Goal: Information Seeking & Learning: Learn about a topic

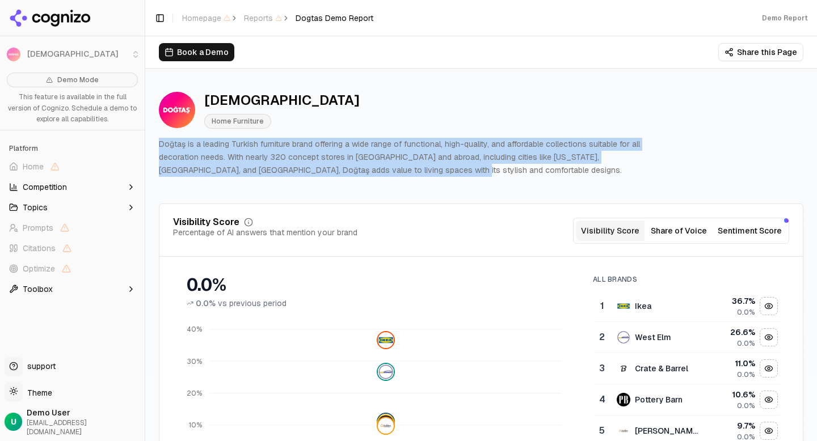
drag, startPoint x: 362, startPoint y: 174, endPoint x: 161, endPoint y: 138, distance: 203.9
click at [161, 138] on p "Doğtaş is a leading Turkish furniture brand offering a wide range of functional…" at bounding box center [413, 157] width 508 height 39
click at [159, 122] on div at bounding box center [159, 122] width 0 height 0
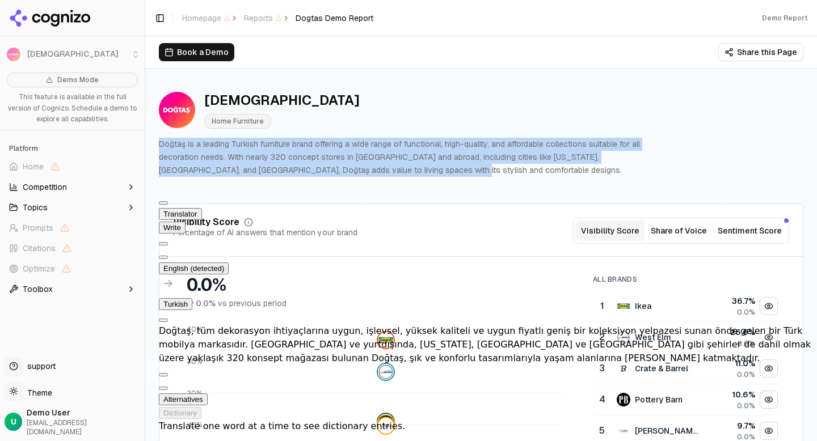
click at [558, 181] on div "Dogtas Home Furniture Doğtaş is a leading Turkish furniture brand offering a wi…" at bounding box center [481, 133] width 644 height 103
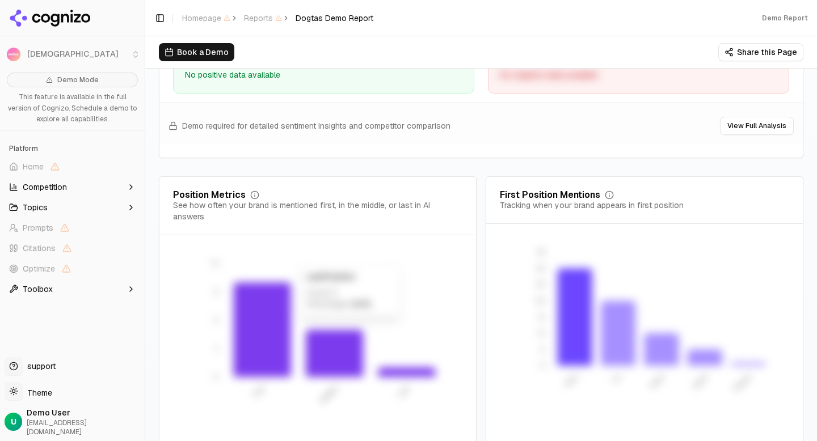
scroll to position [2272, 0]
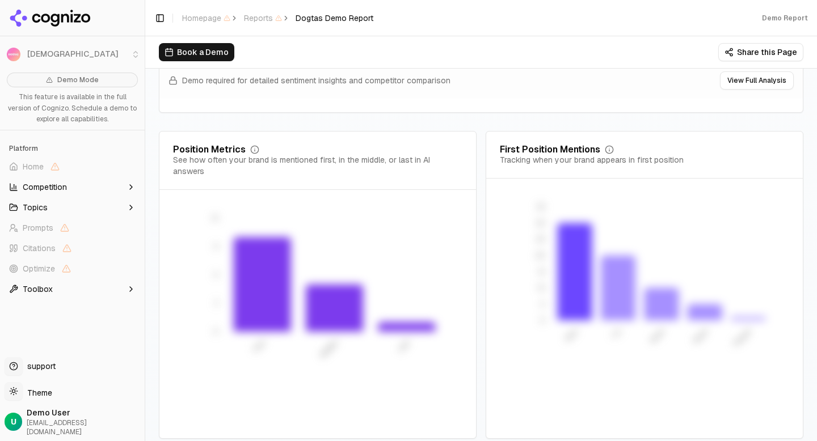
click at [101, 201] on button "Topics" at bounding box center [73, 208] width 136 height 18
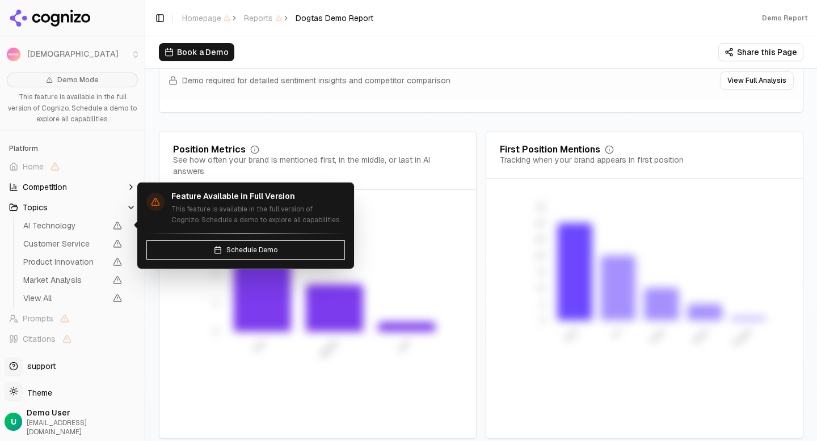
click at [73, 222] on span "AI Technology" at bounding box center [64, 225] width 83 height 11
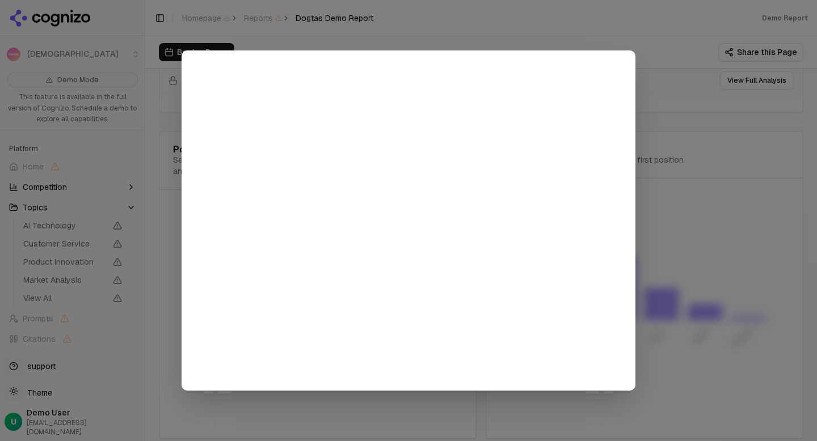
click at [380, 19] on div at bounding box center [408, 220] width 817 height 441
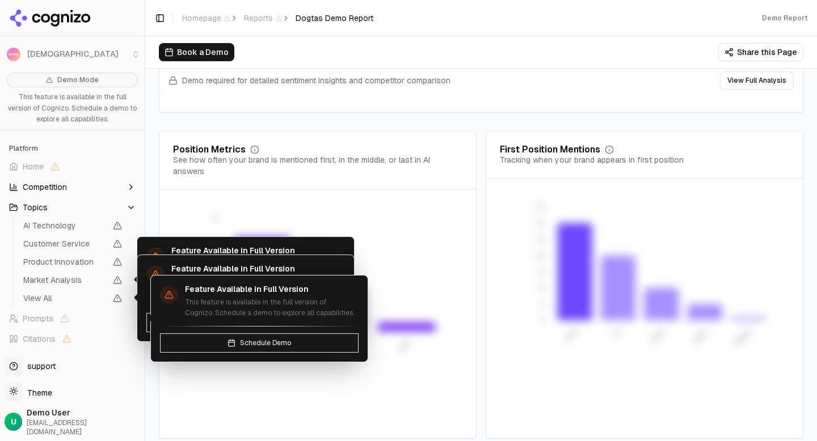
scroll to position [31, 0]
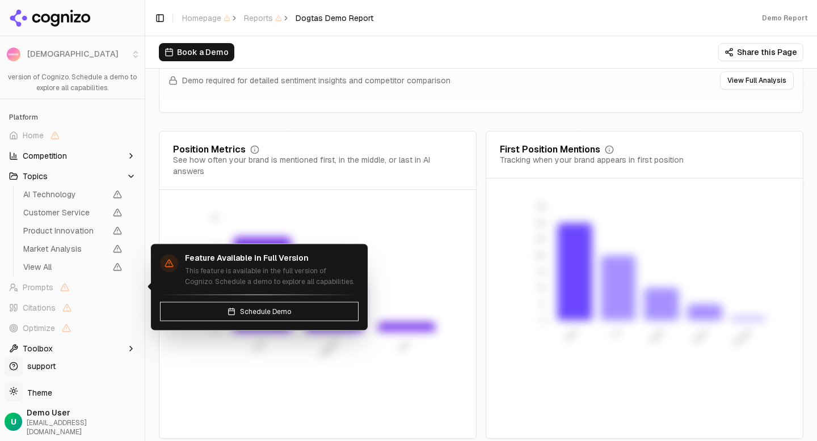
click at [61, 292] on span "Prompts" at bounding box center [73, 288] width 136 height 18
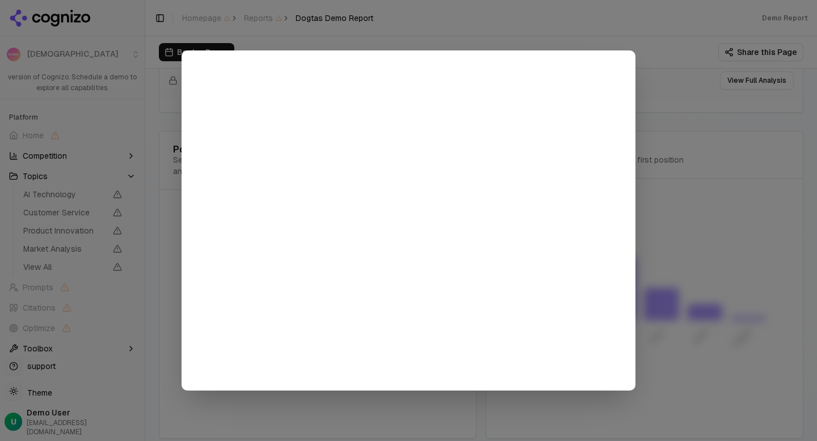
click at [121, 182] on div at bounding box center [408, 220] width 817 height 441
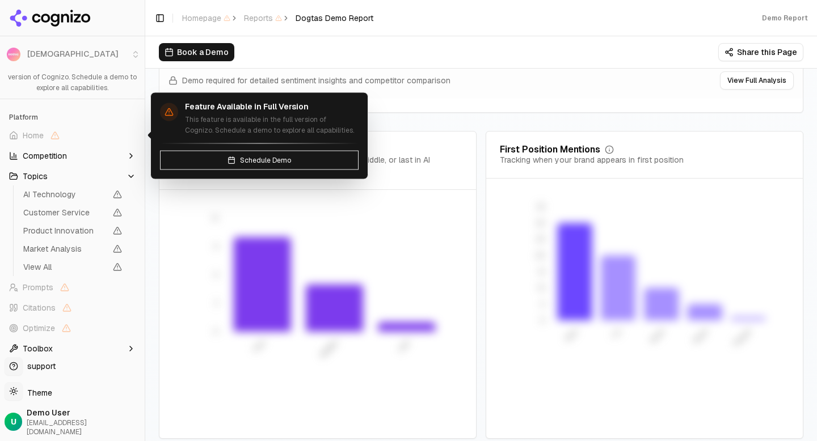
scroll to position [0, 0]
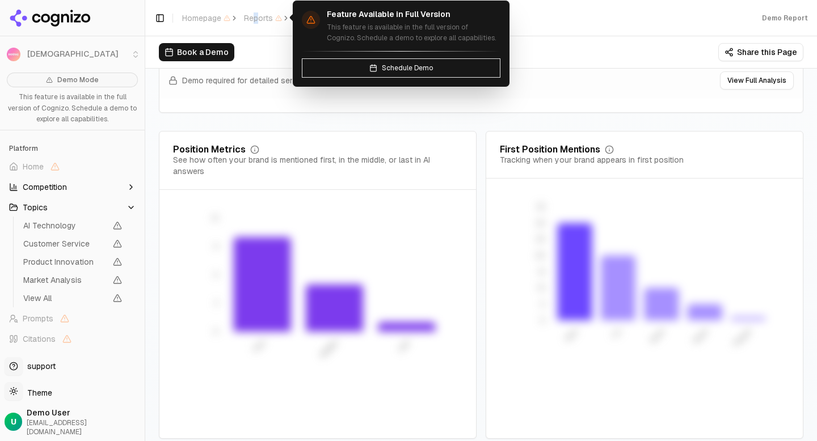
click at [256, 18] on span "Reports" at bounding box center [263, 17] width 38 height 11
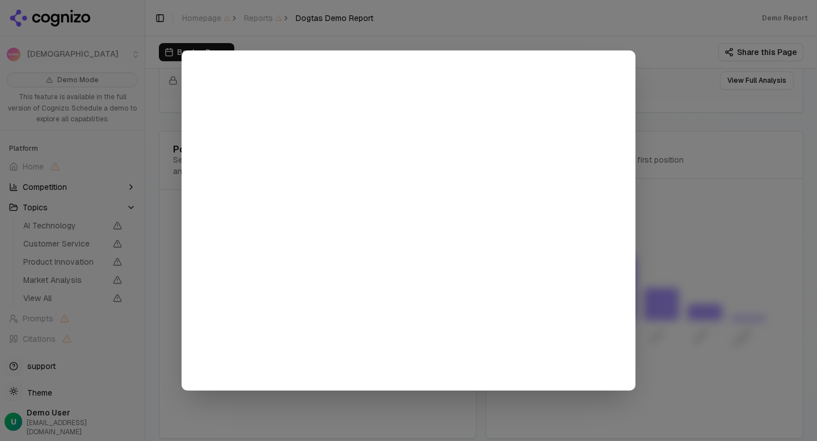
click at [381, 33] on div at bounding box center [408, 220] width 817 height 441
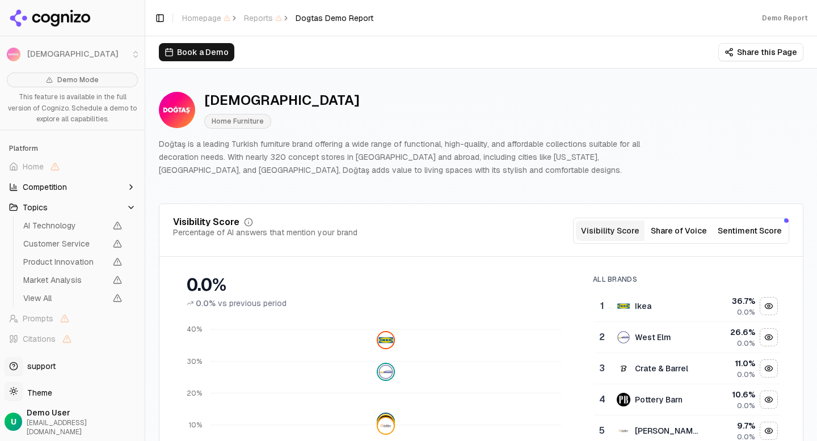
click at [797, 17] on div "Demo Report" at bounding box center [785, 18] width 46 height 9
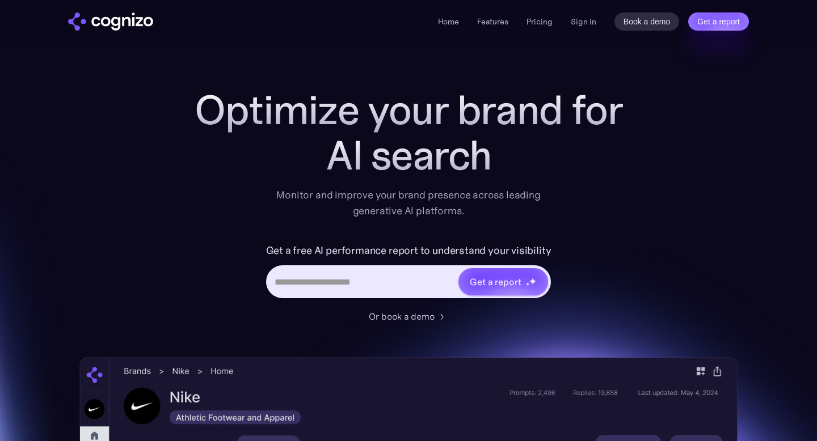
click at [379, 278] on input "Hero URL Input Form" at bounding box center [363, 282] width 190 height 22
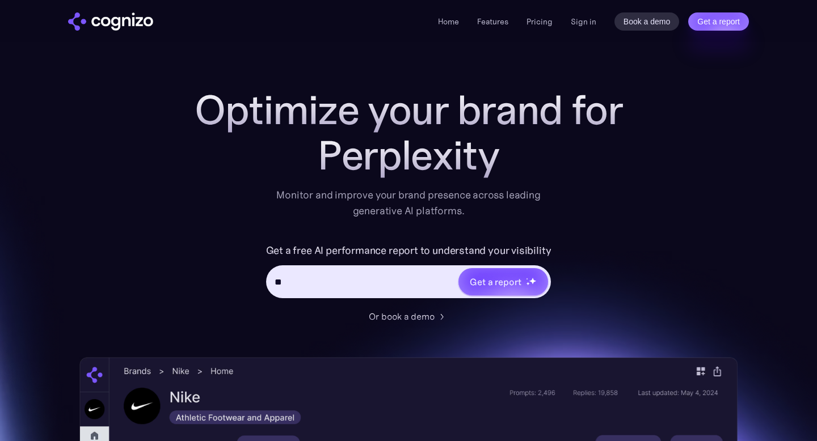
type input "*"
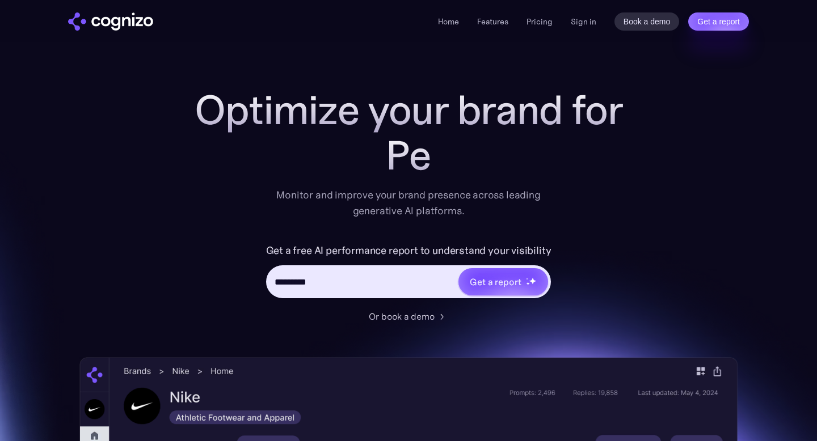
type input "**********"
